Goal: Obtain resource: Obtain resource

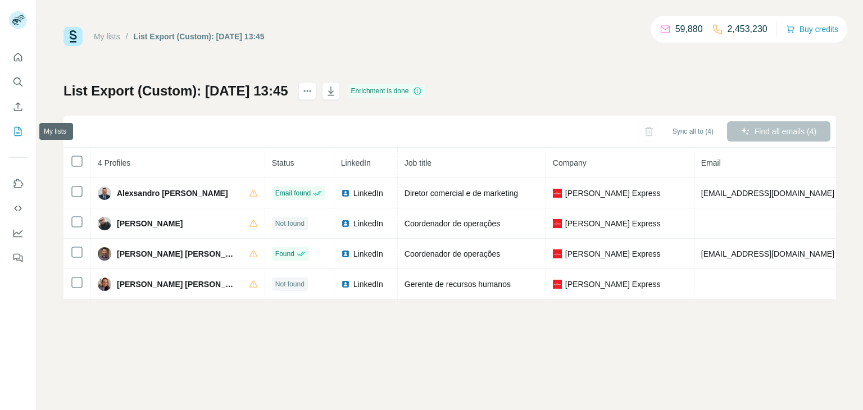
click at [19, 129] on icon "My lists" at bounding box center [19, 130] width 6 height 7
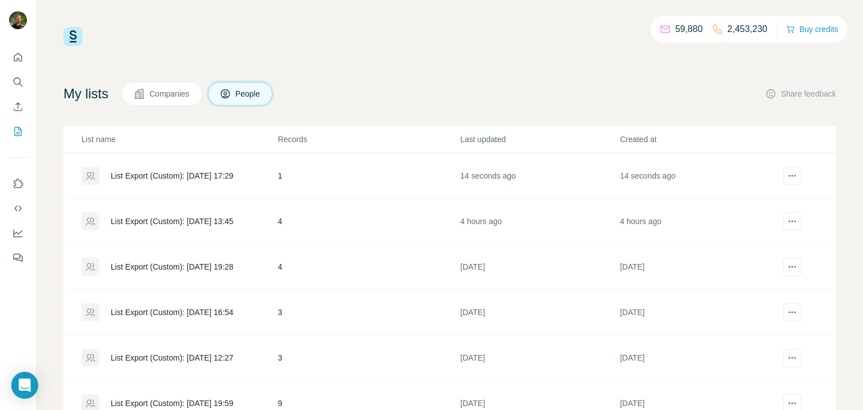
click at [132, 168] on div "List Export (Custom): [DATE] 17:29" at bounding box center [180, 176] width 196 height 18
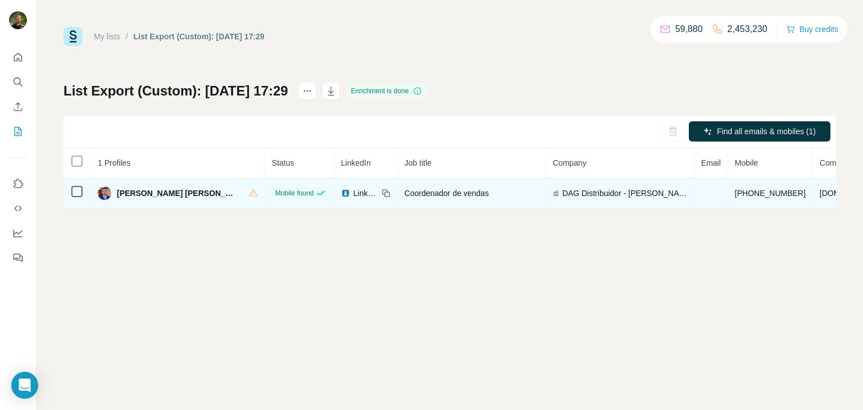
click at [735, 191] on span "[PHONE_NUMBER]" at bounding box center [770, 193] width 71 height 9
copy span "[PHONE_NUMBER]"
